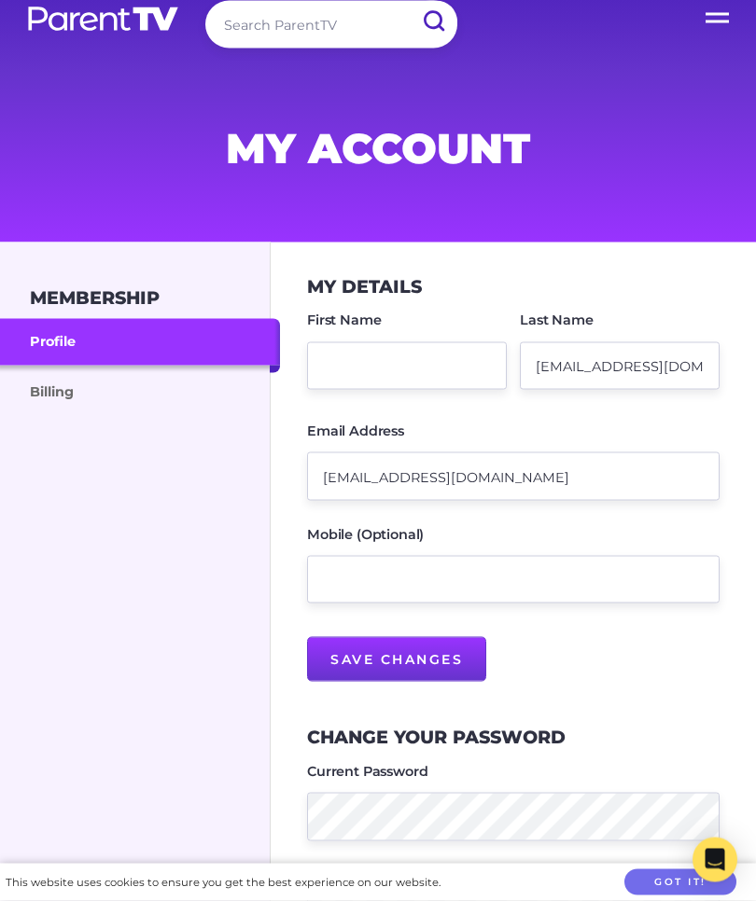
scroll to position [28, 0]
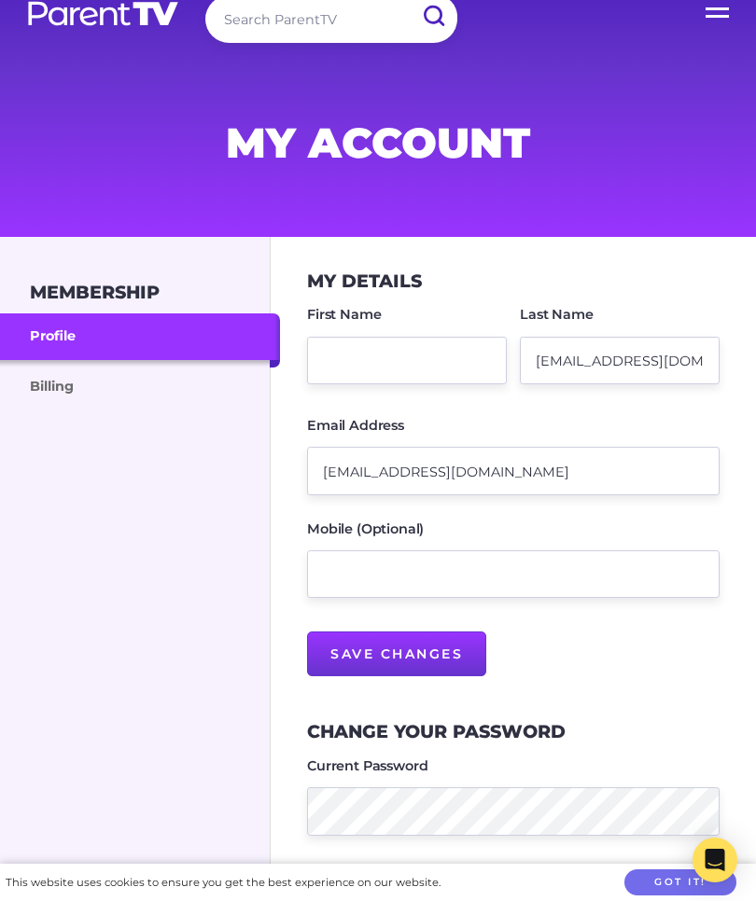
click at [145, 374] on link "Billing" at bounding box center [140, 385] width 280 height 50
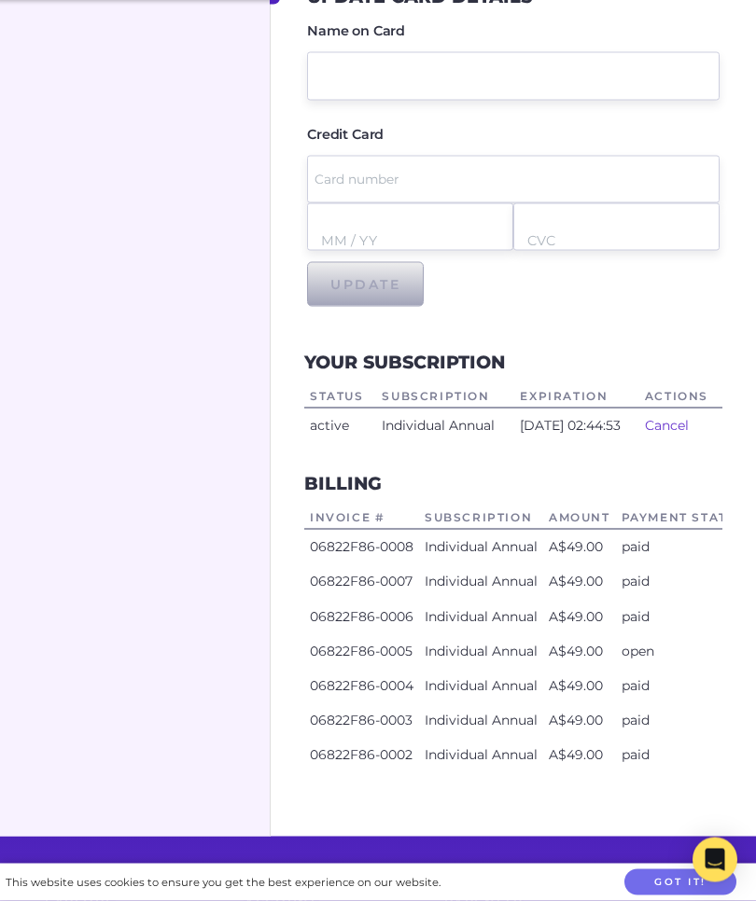
scroll to position [438, 0]
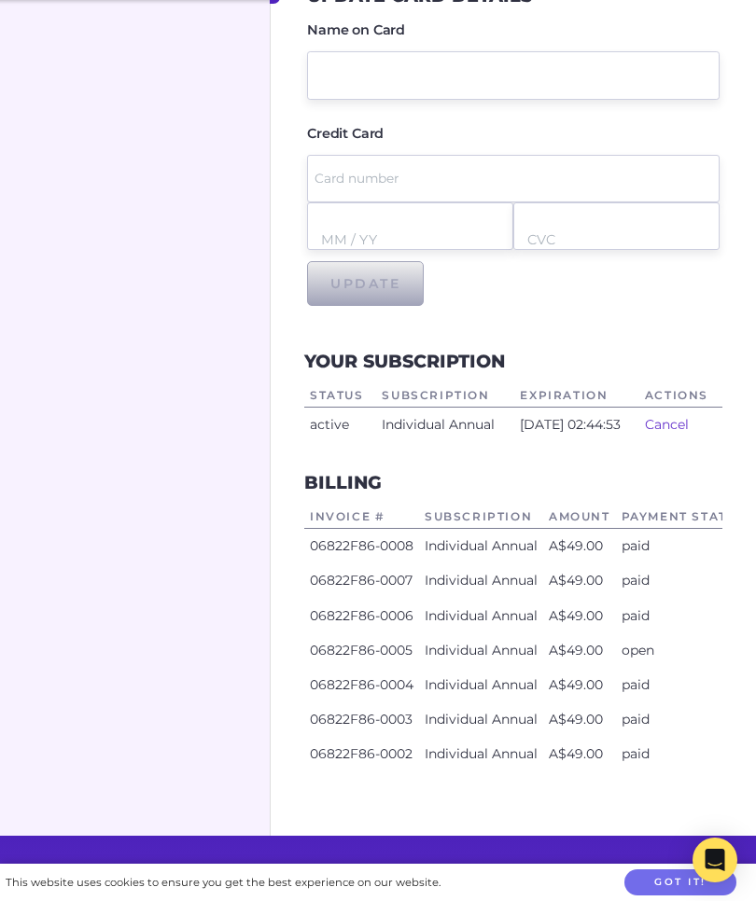
click at [684, 425] on link "Cancel" at bounding box center [667, 424] width 44 height 17
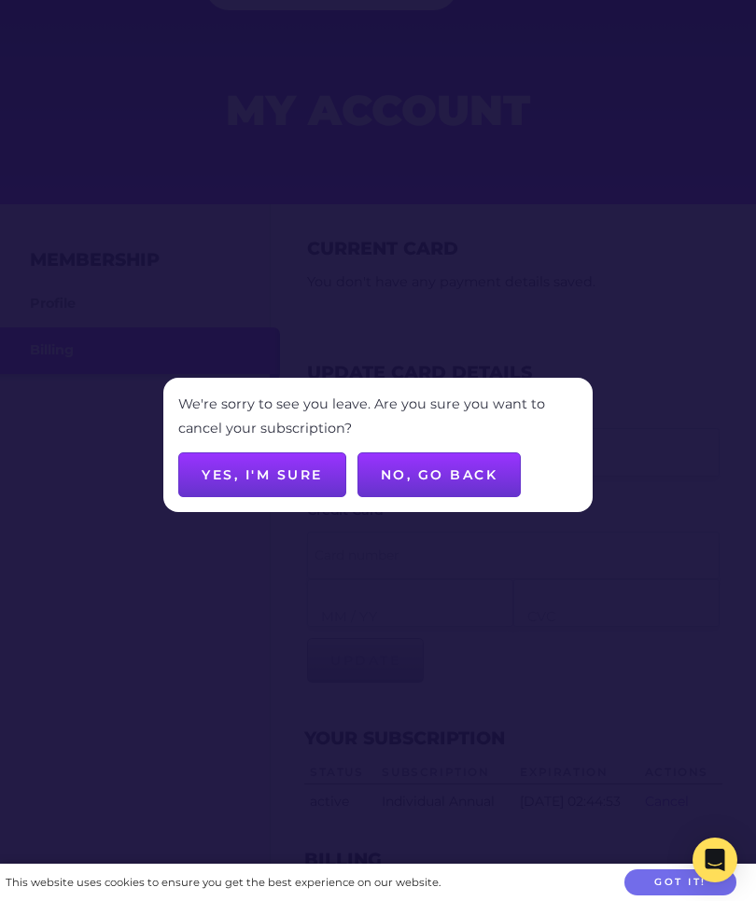
scroll to position [64, 0]
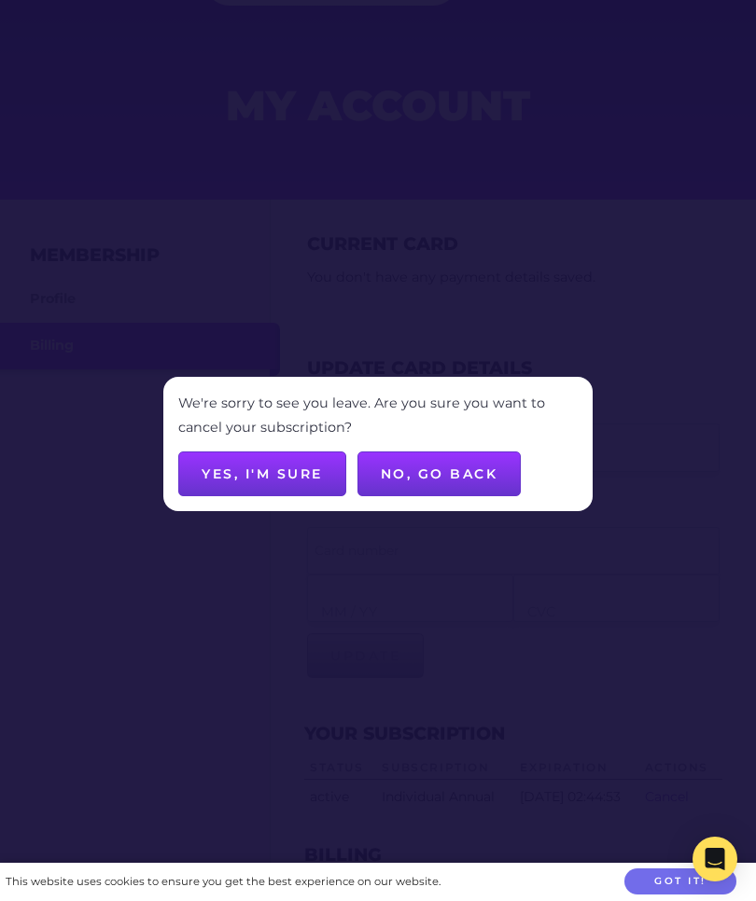
click at [286, 460] on button "Yes, I'm sure" at bounding box center [262, 475] width 168 height 45
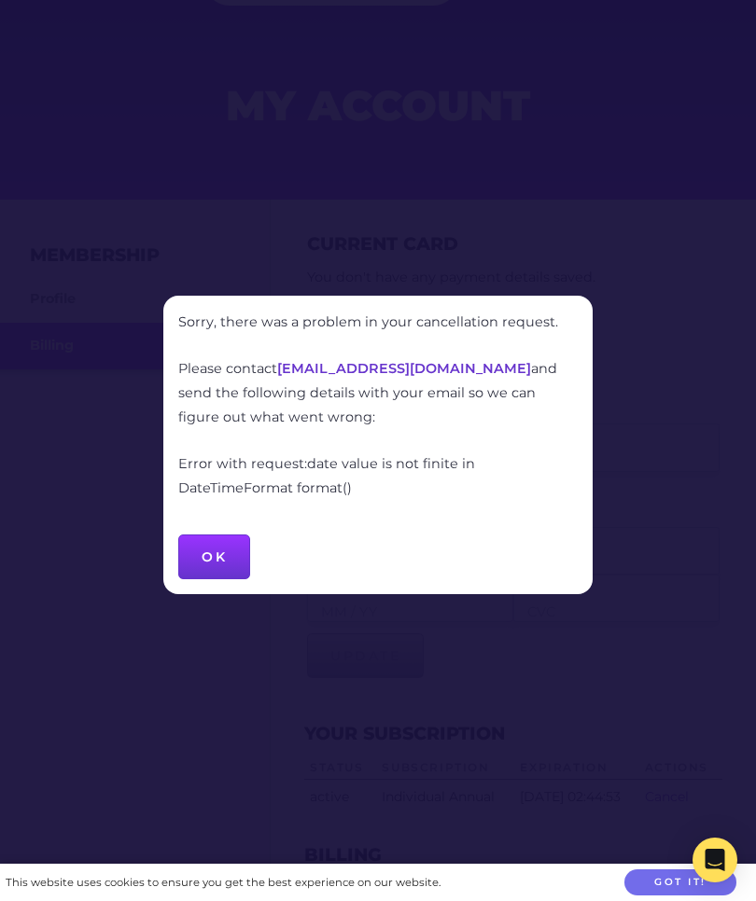
click at [206, 554] on button "OK" at bounding box center [214, 557] width 72 height 45
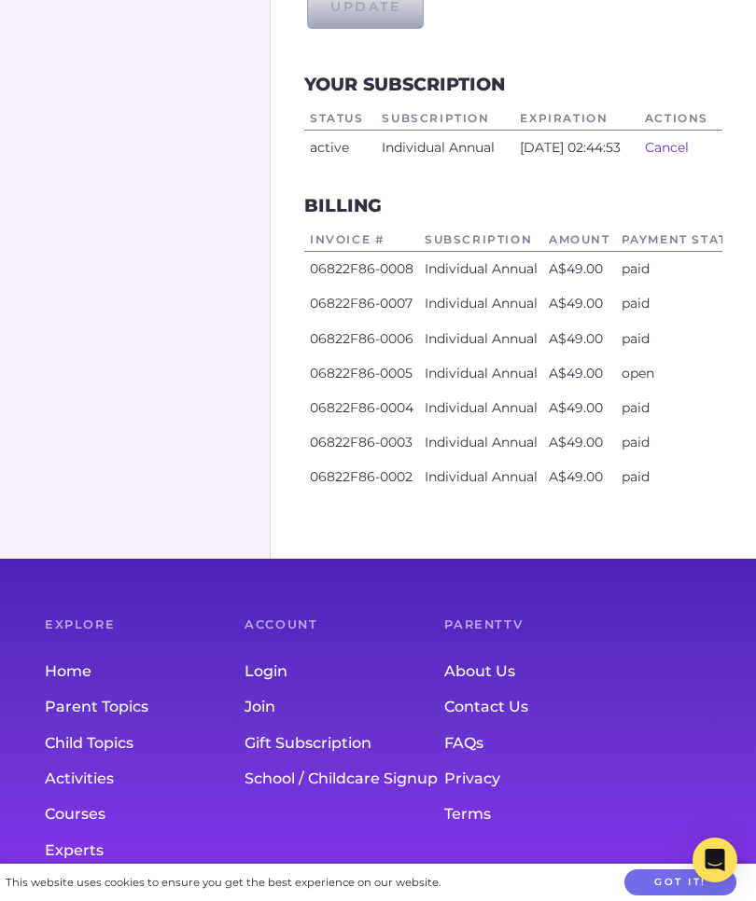
scroll to position [732, 0]
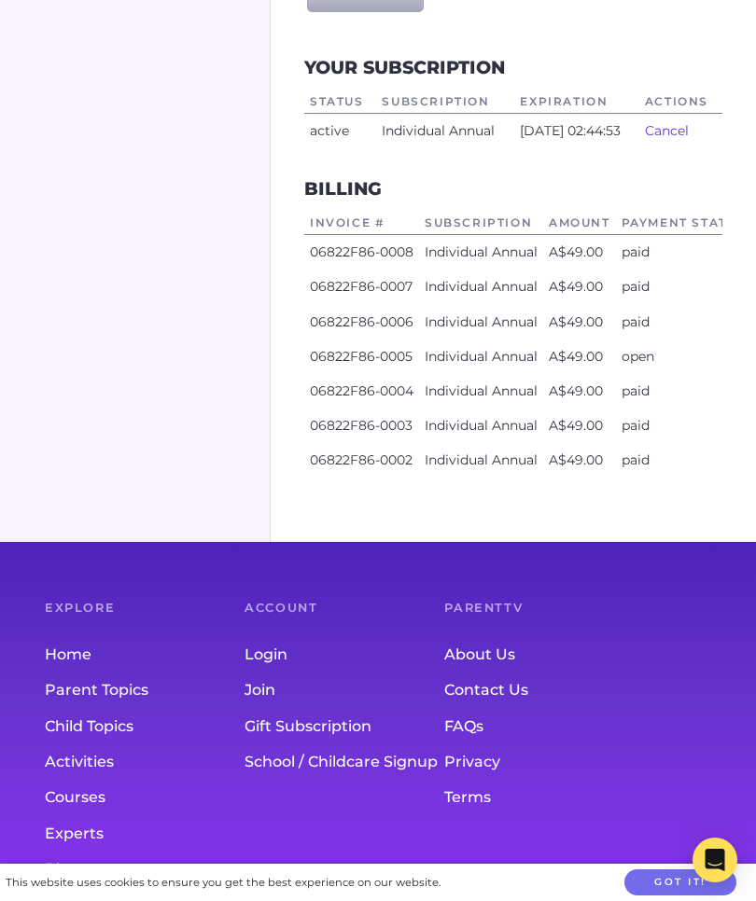
click at [710, 871] on icon "Open Intercom Messenger" at bounding box center [715, 860] width 20 height 22
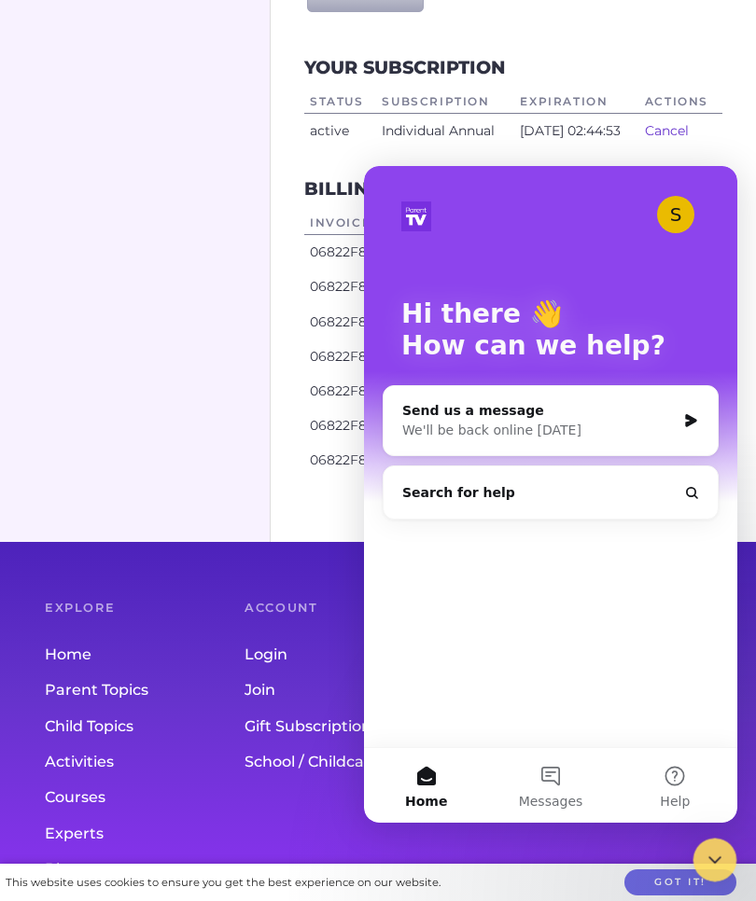
scroll to position [0, 0]
click at [542, 780] on button "Messages" at bounding box center [550, 785] width 124 height 75
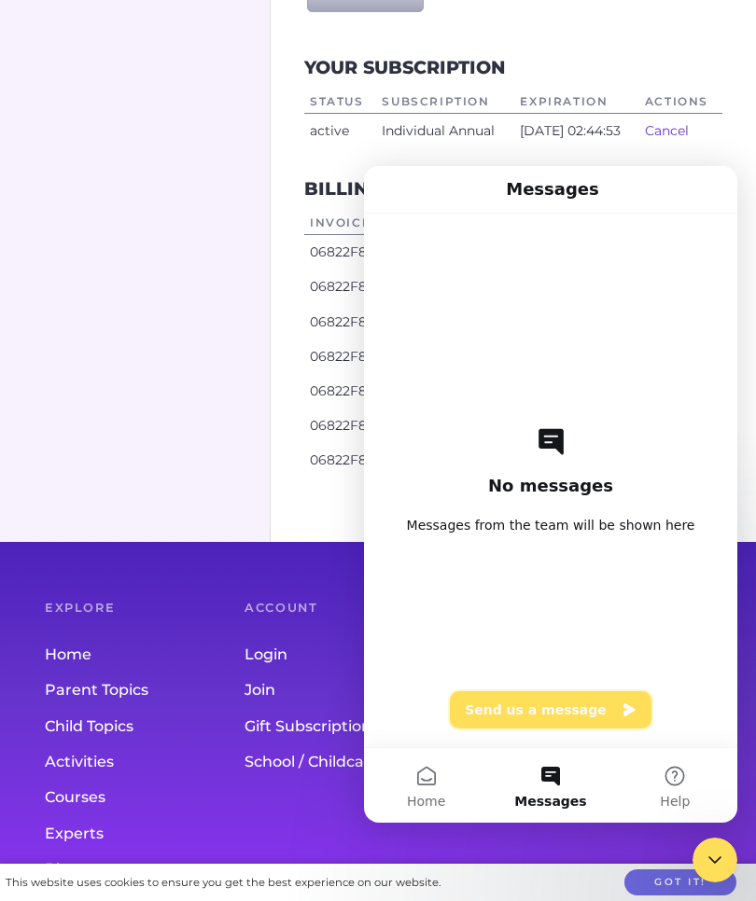
click at [605, 714] on button "Send us a message" at bounding box center [551, 709] width 202 height 37
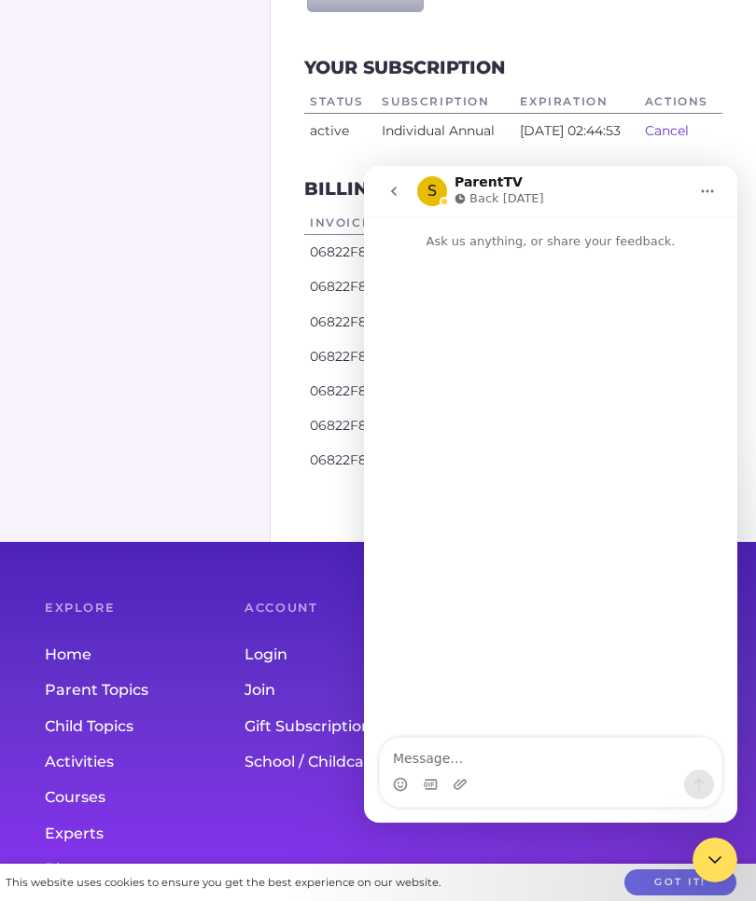
click at [557, 750] on textarea "Message…" at bounding box center [550, 754] width 341 height 32
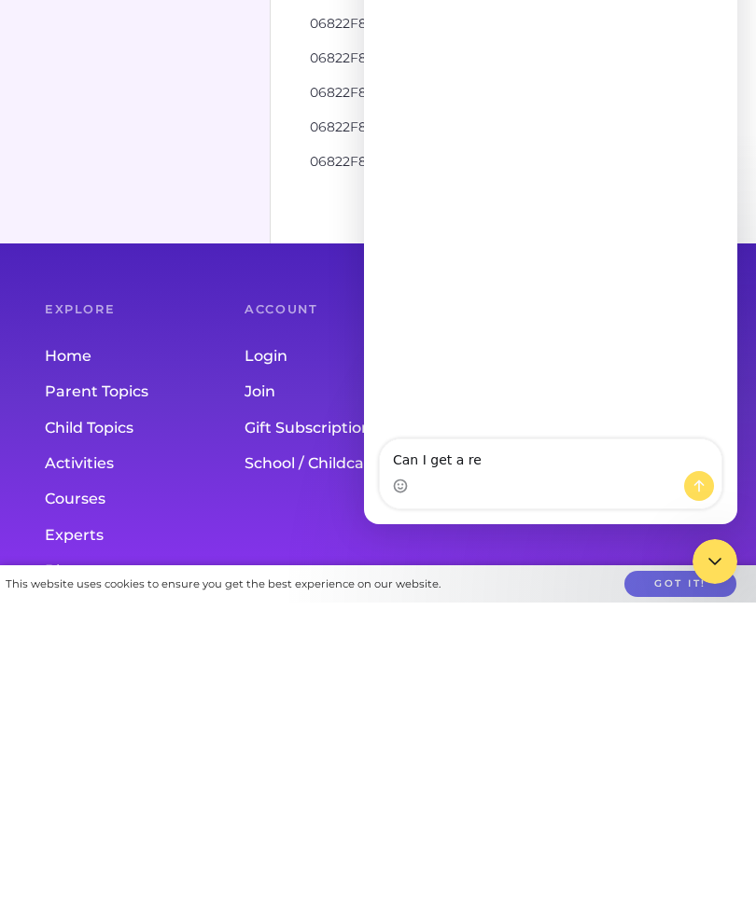
click at [515, 522] on div "Can I get a re Can I get a re" at bounding box center [550, 482] width 373 height 86
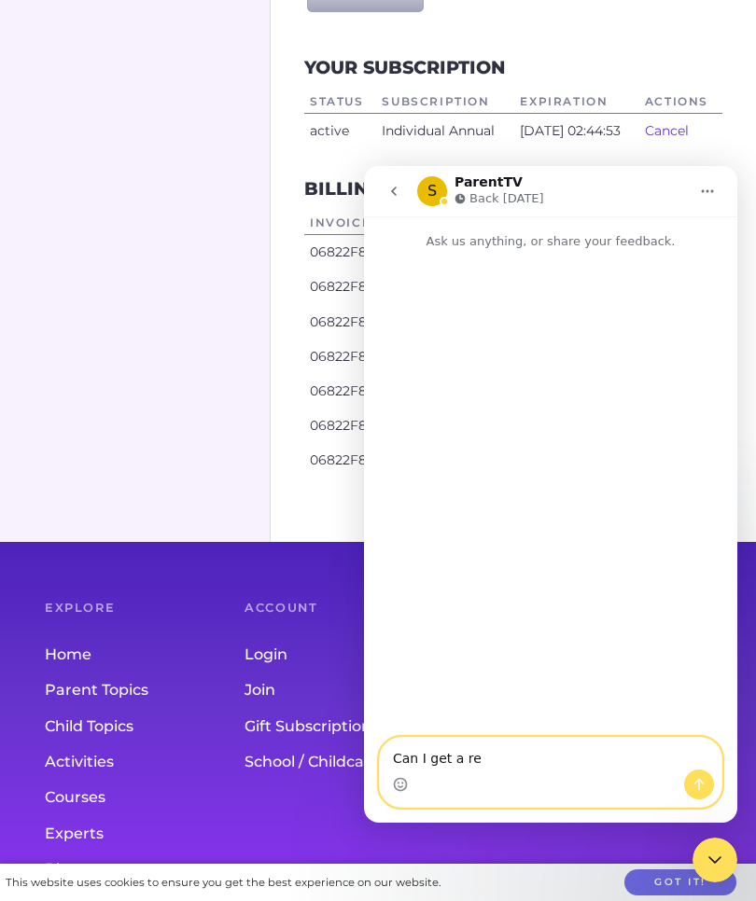
click at [539, 765] on textarea "Can I get a re" at bounding box center [550, 754] width 341 height 32
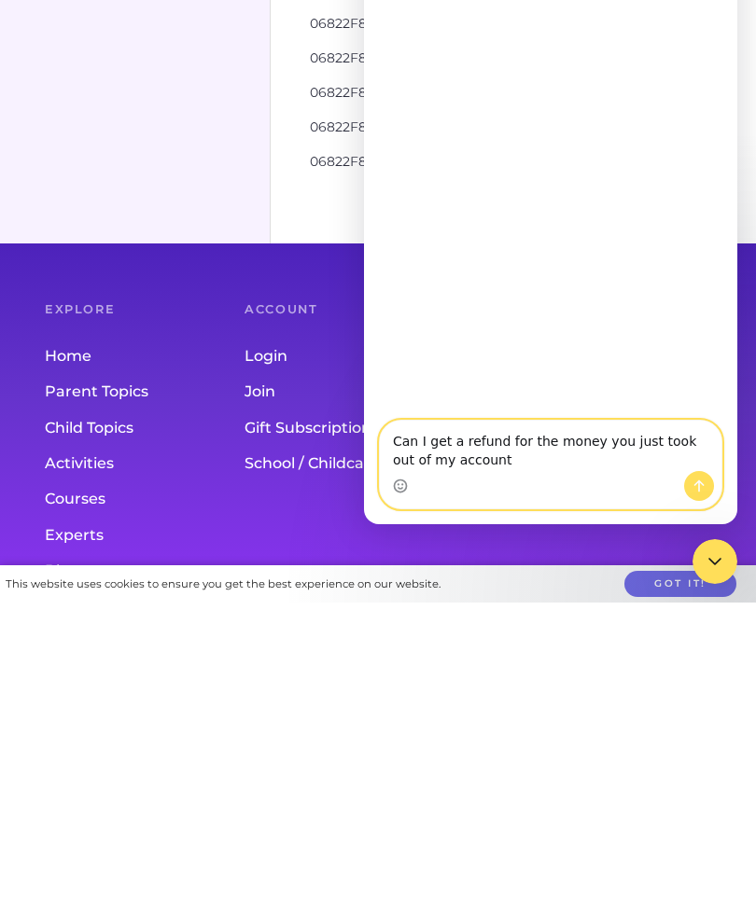
type textarea "Can I get a refund for the money you just took out of my account?"
click at [704, 550] on icon "Close Intercom Messenger" at bounding box center [715, 561] width 22 height 22
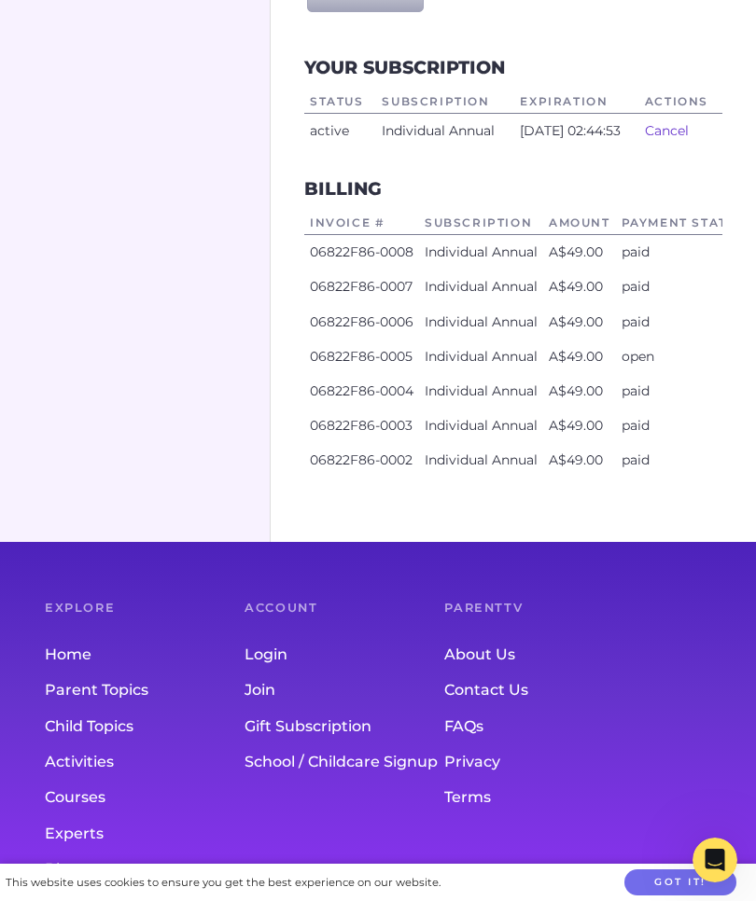
click at [718, 860] on icon "Open Intercom Messenger" at bounding box center [714, 860] width 13 height 15
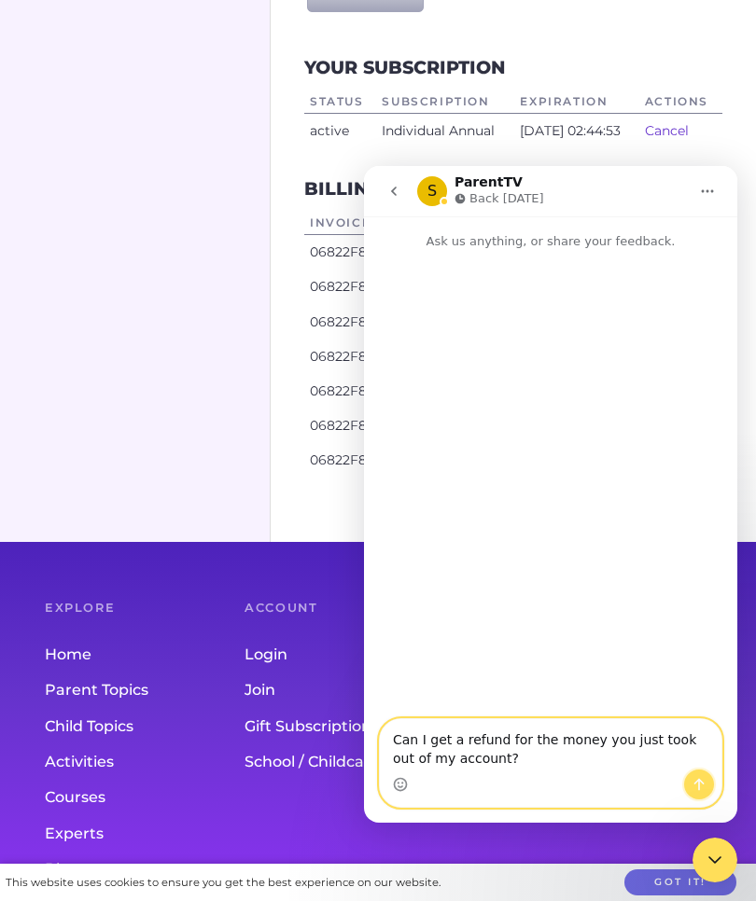
click at [696, 786] on icon "Send a message…" at bounding box center [698, 784] width 15 height 15
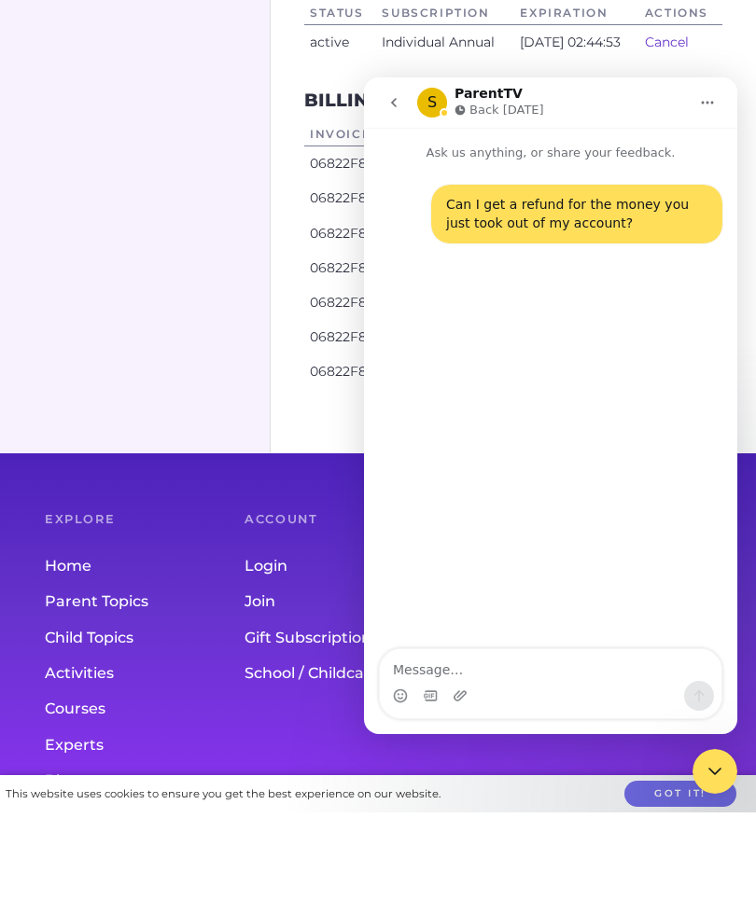
click at [139, 445] on div "Membership Profile Billing" at bounding box center [135, 37] width 271 height 1009
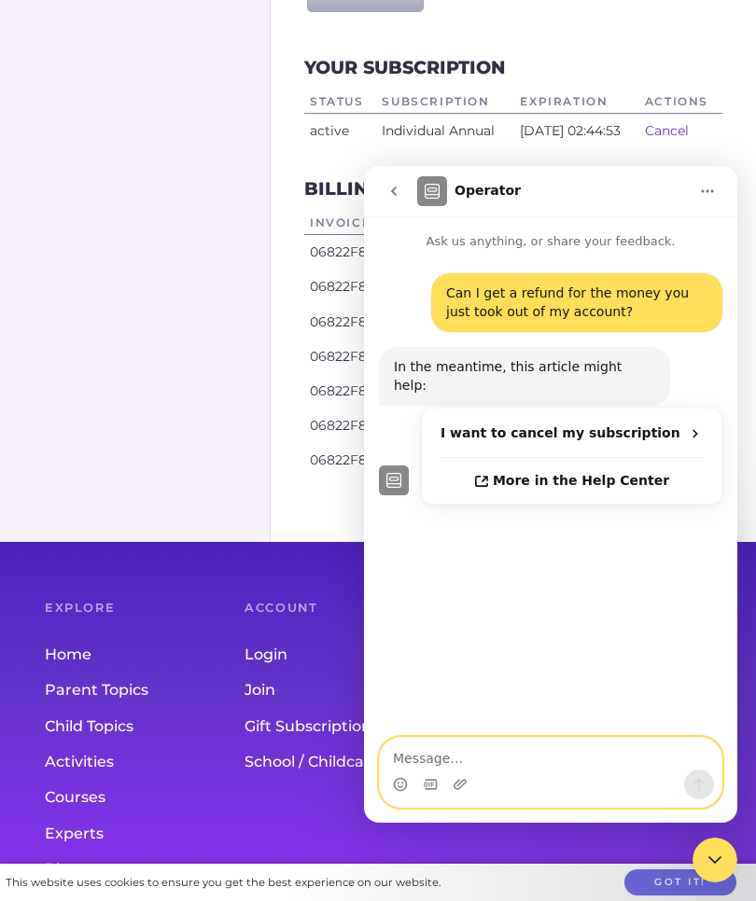
click at [534, 764] on textarea "Message…" at bounding box center [550, 754] width 341 height 32
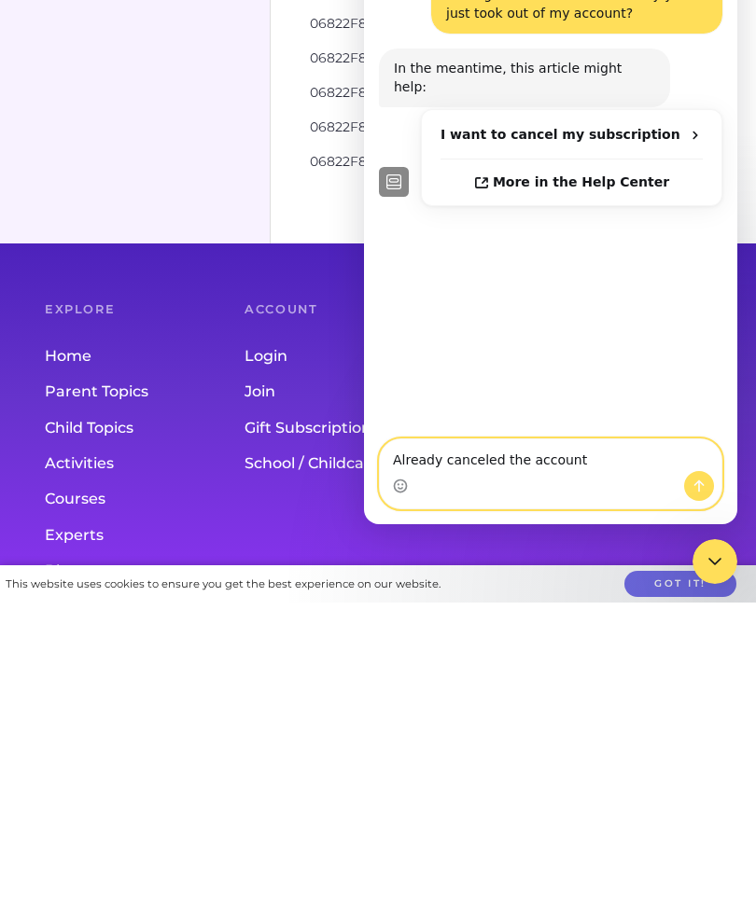
type textarea "Already canceled the account"
click at [702, 554] on div "Close Intercom Messenger" at bounding box center [714, 561] width 45 height 45
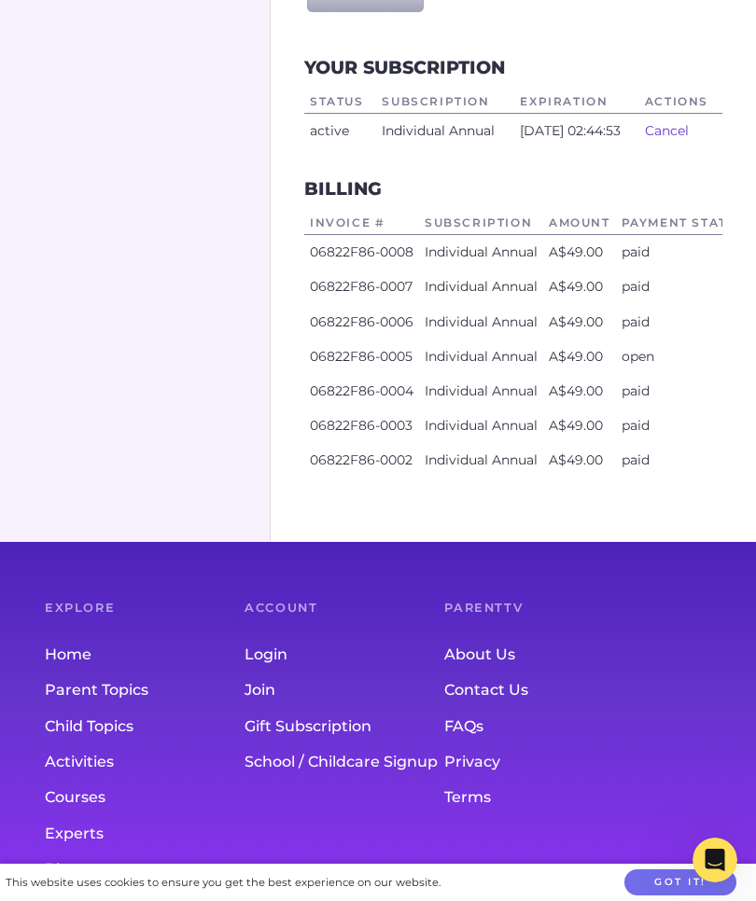
click at [725, 892] on footer "Explore Home Parent Topics Child Topics Activities Courses Experts Blog Ask an …" at bounding box center [378, 759] width 756 height 435
click at [710, 855] on icon "Open Intercom Messenger" at bounding box center [715, 860] width 31 height 31
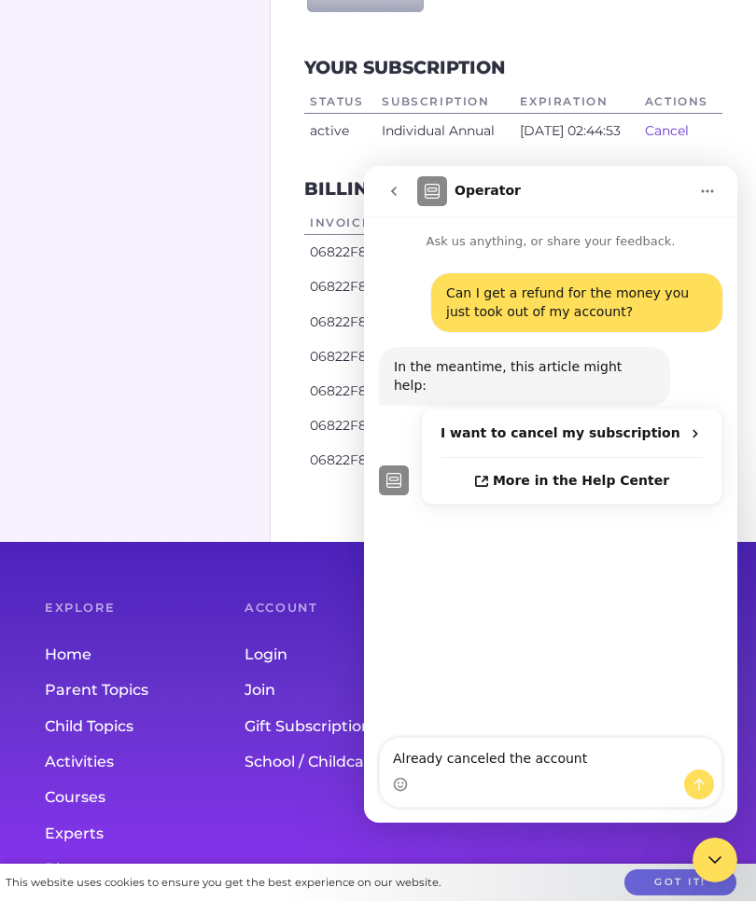
scroll to position [586, 0]
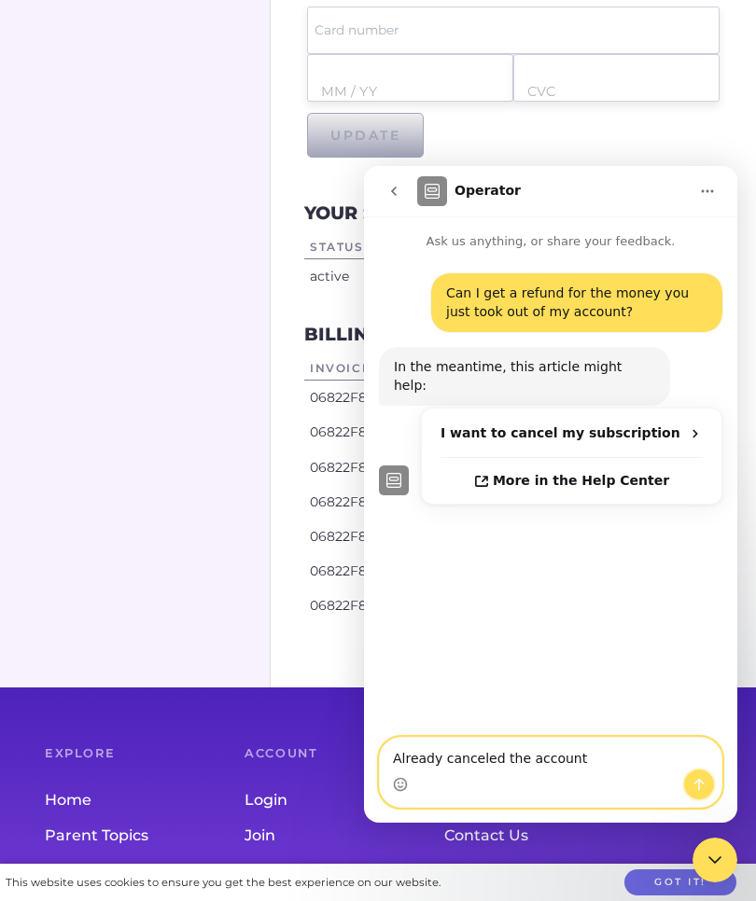
click at [700, 785] on icon "Send a message…" at bounding box center [698, 784] width 15 height 15
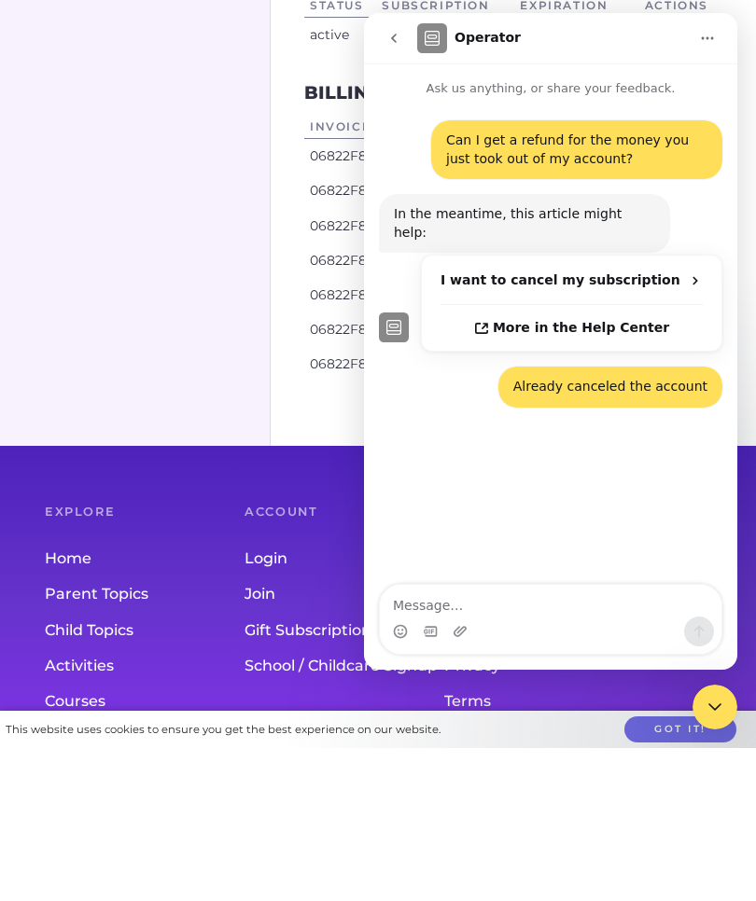
scroll to position [732, 0]
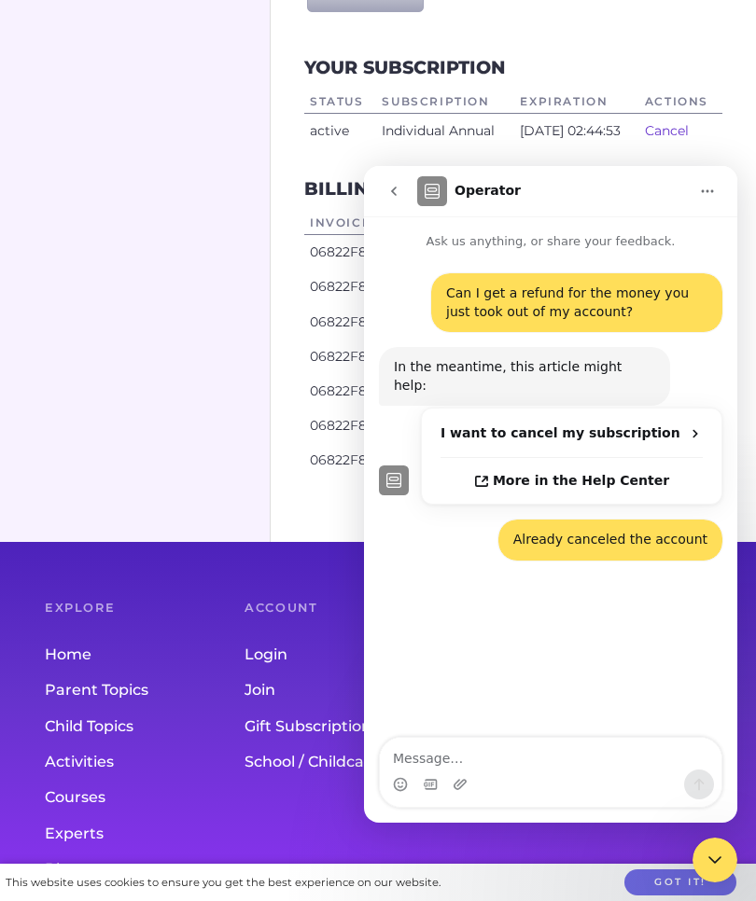
click at [124, 492] on div "Membership Profile Billing" at bounding box center [135, 37] width 271 height 1009
click at [251, 771] on link "School / Childcare Signup" at bounding box center [344, 762] width 200 height 35
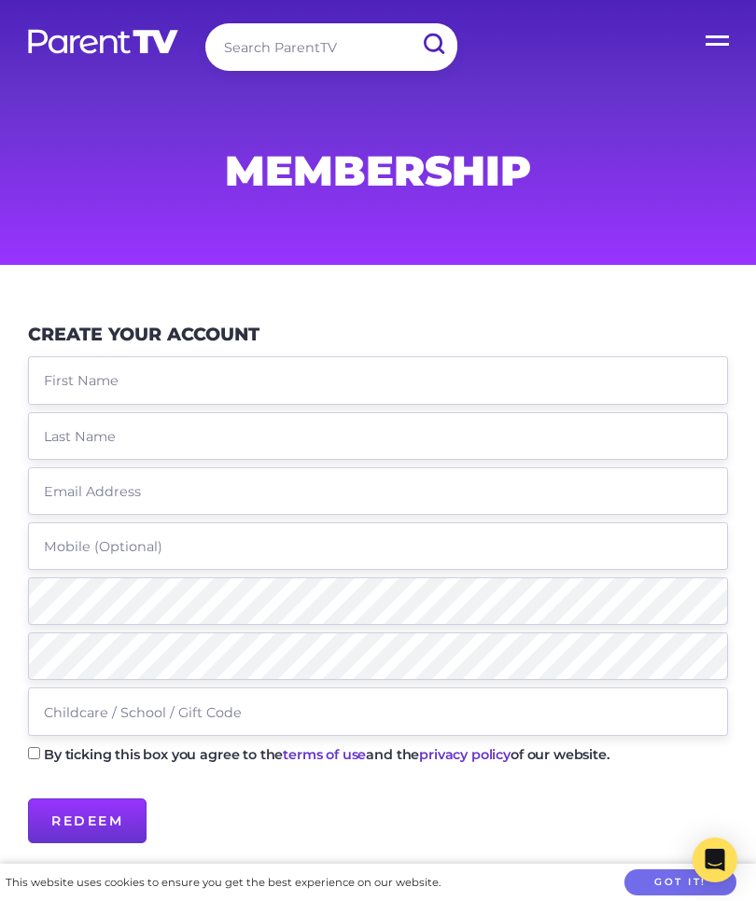
click at [717, 35] on label "Open Menu" at bounding box center [718, 37] width 75 height 75
click at [0, 0] on input "Open Menu" at bounding box center [0, 0] width 0 height 0
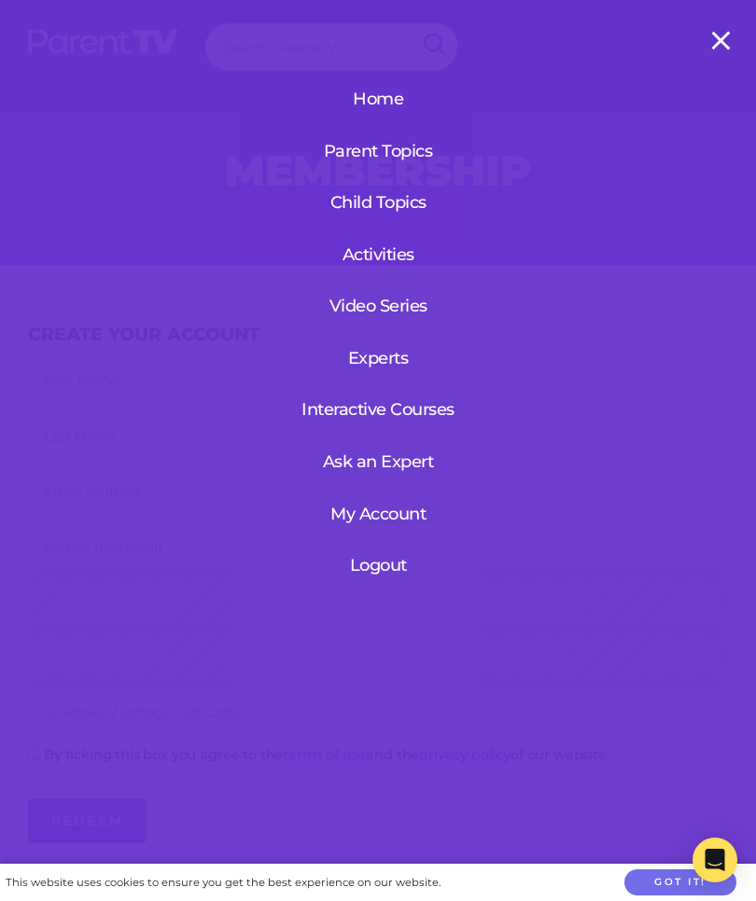
click at [404, 517] on link "My Account" at bounding box center [378, 514] width 114 height 49
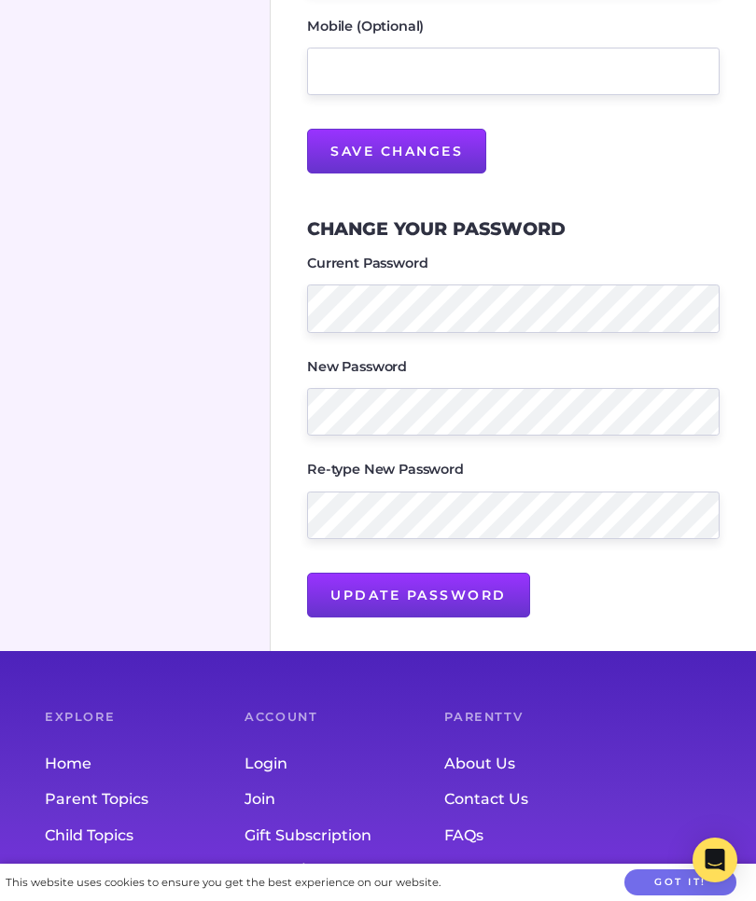
scroll to position [692, 0]
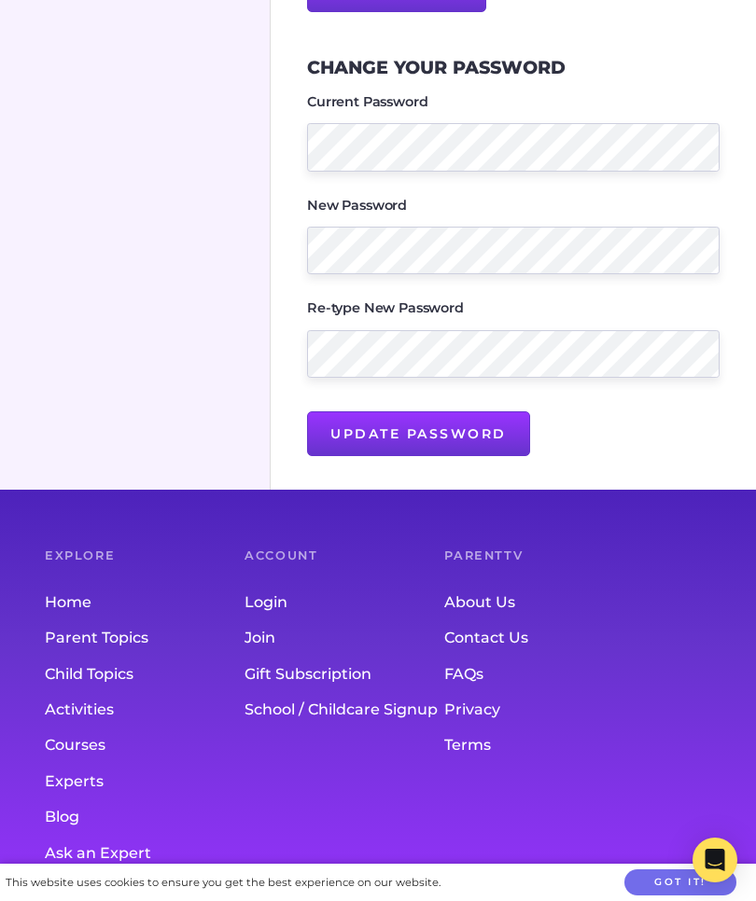
click at [69, 620] on link "Home" at bounding box center [145, 602] width 200 height 35
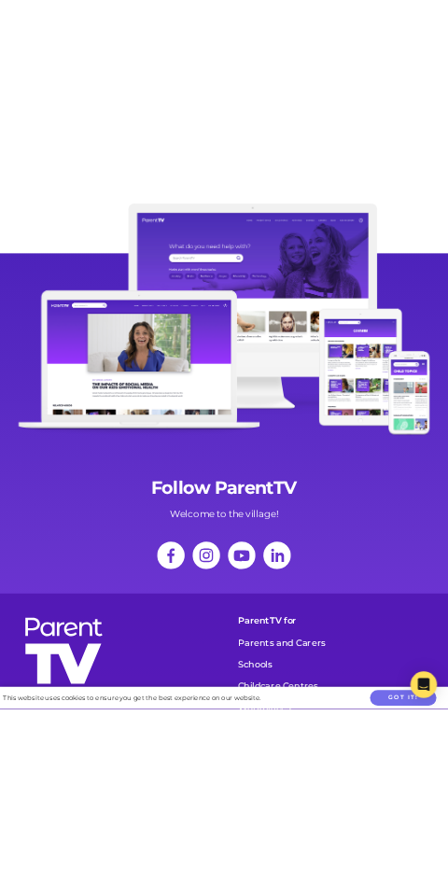
scroll to position [7067, 0]
